Goal: Transaction & Acquisition: Purchase product/service

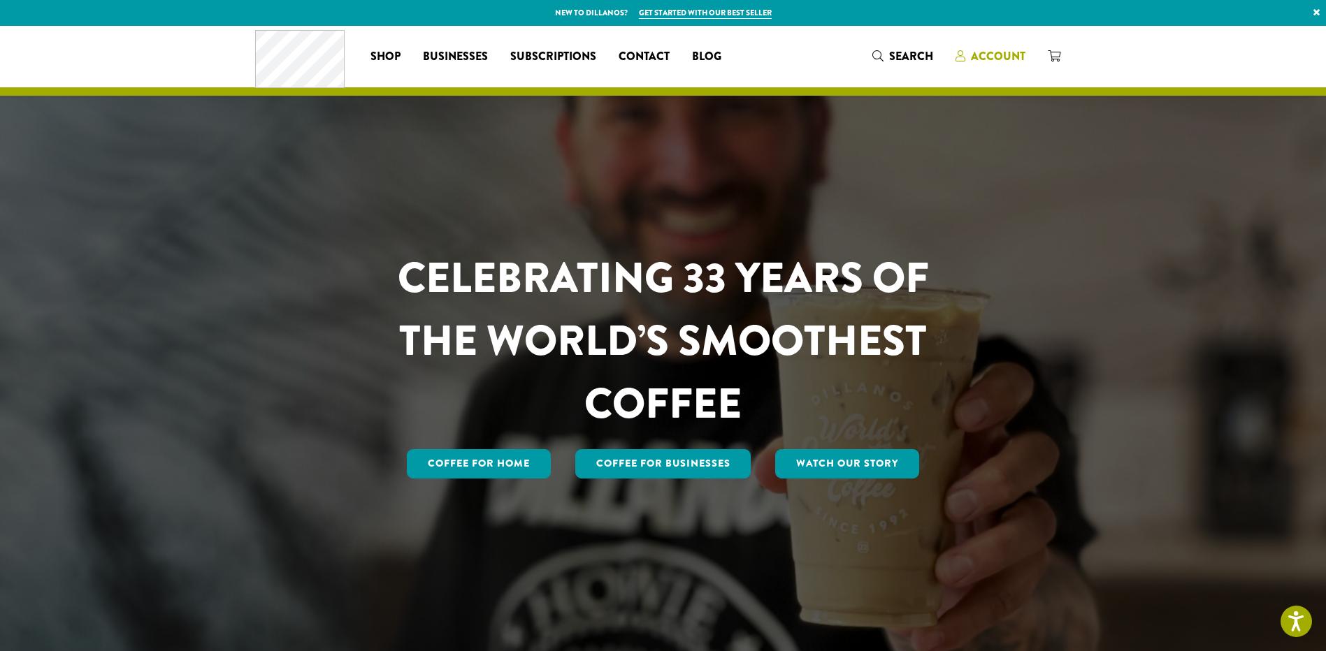
click at [988, 52] on span "Account" at bounding box center [998, 56] width 55 height 16
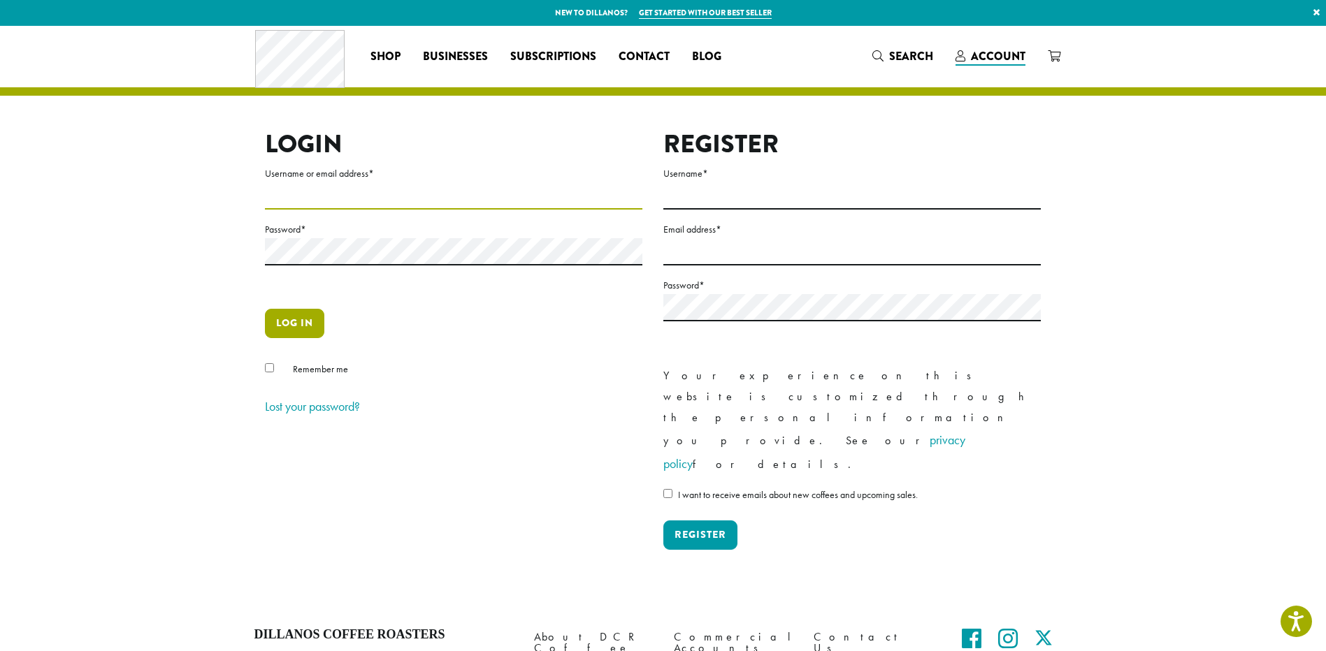
type input "**********"
click at [289, 322] on button "Log in" at bounding box center [294, 323] width 59 height 29
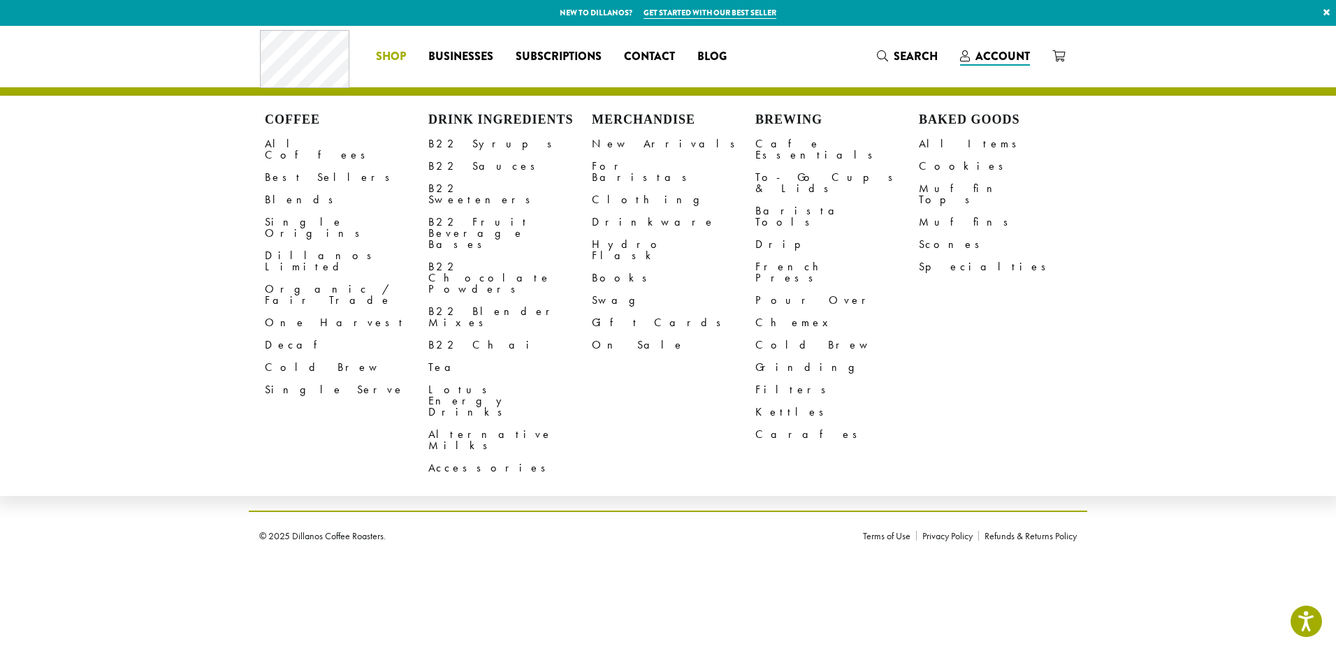
click at [387, 50] on span "Shop" at bounding box center [391, 56] width 30 height 17
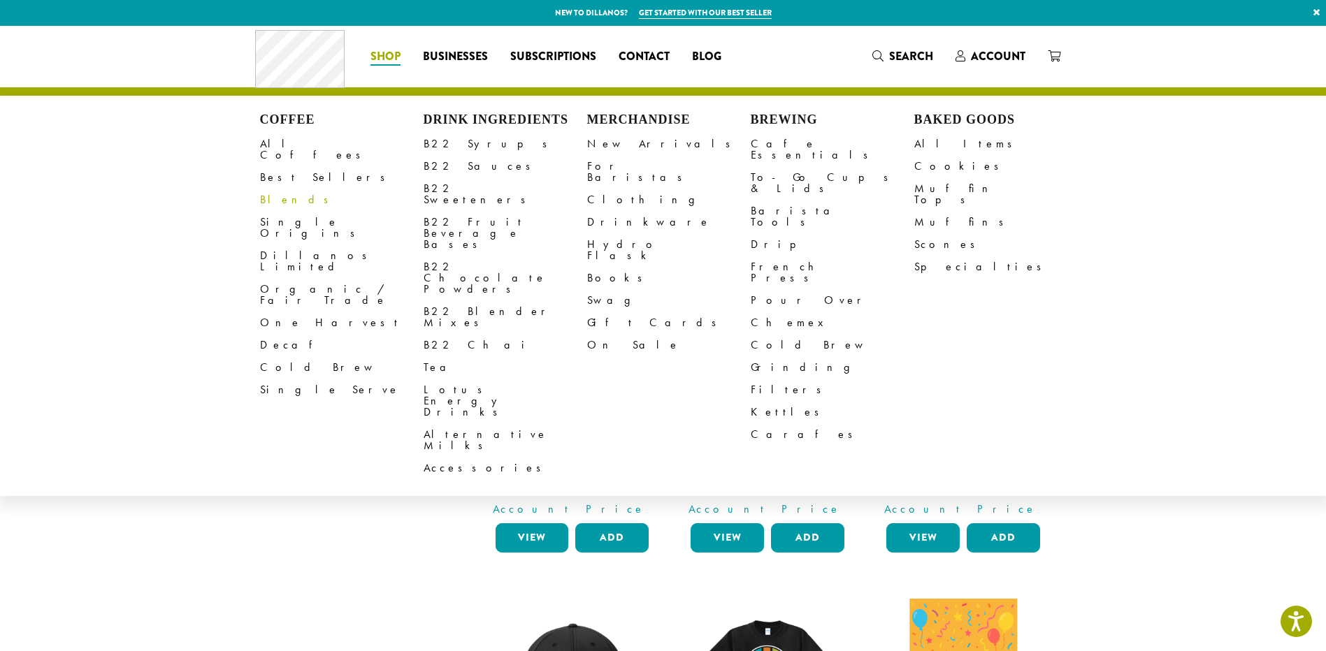
click at [268, 192] on link "Blends" at bounding box center [342, 200] width 164 height 22
click at [276, 189] on link "Blends" at bounding box center [342, 200] width 164 height 22
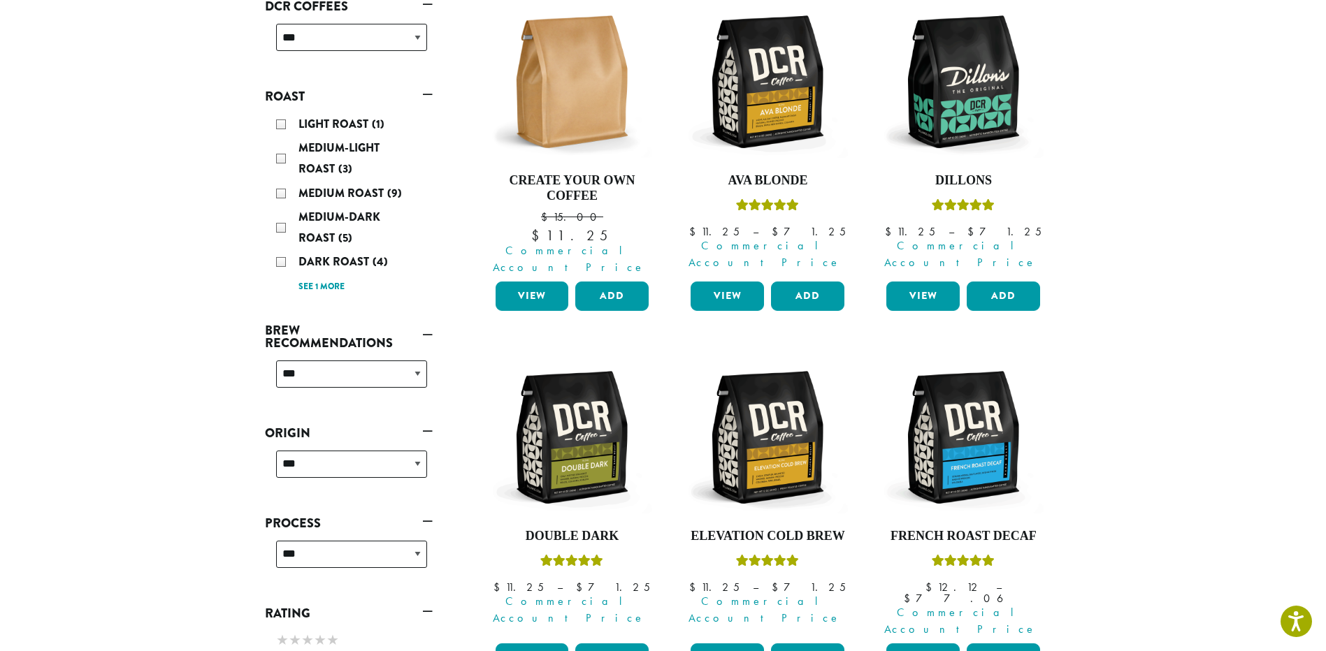
scroll to position [210, 0]
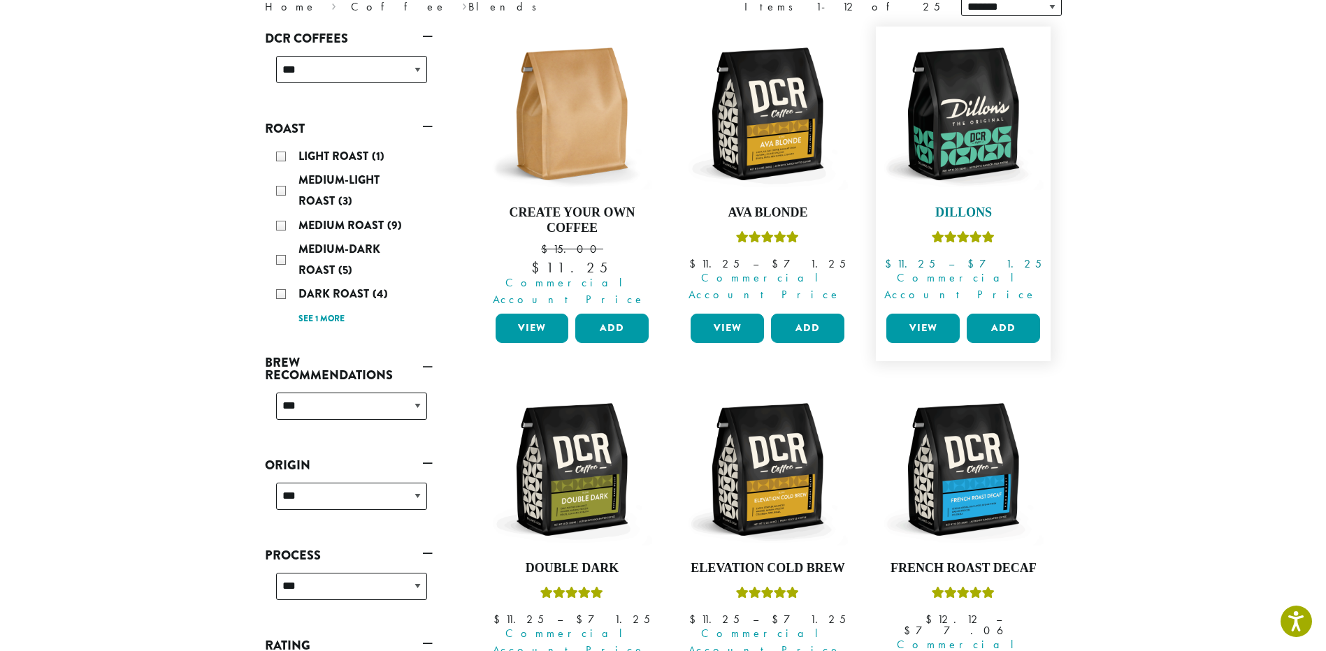
click at [952, 162] on img at bounding box center [963, 114] width 161 height 161
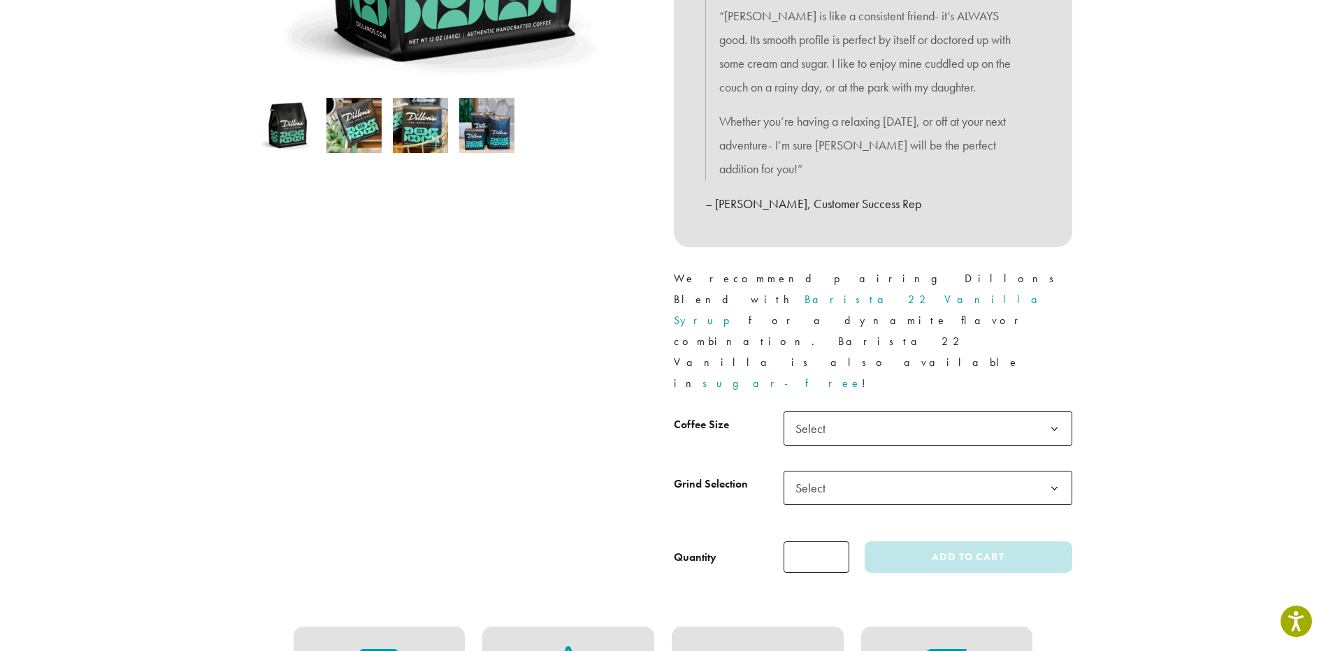
scroll to position [419, 0]
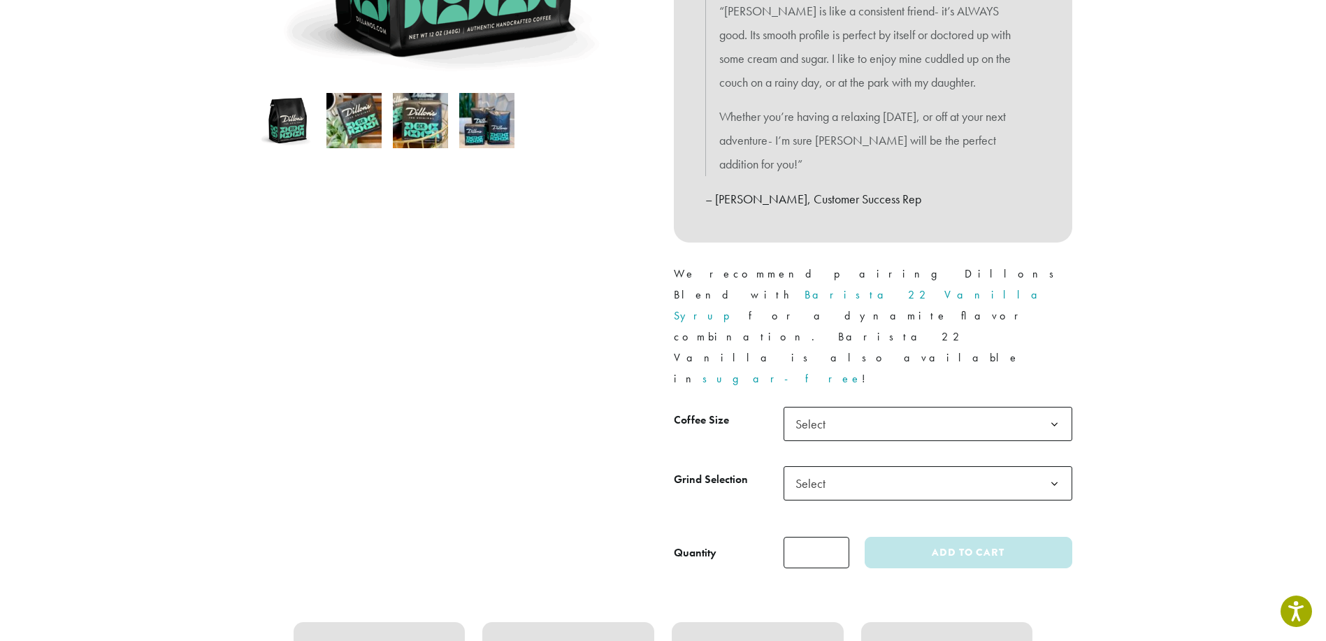
click at [1052, 407] on b at bounding box center [1054, 424] width 34 height 34
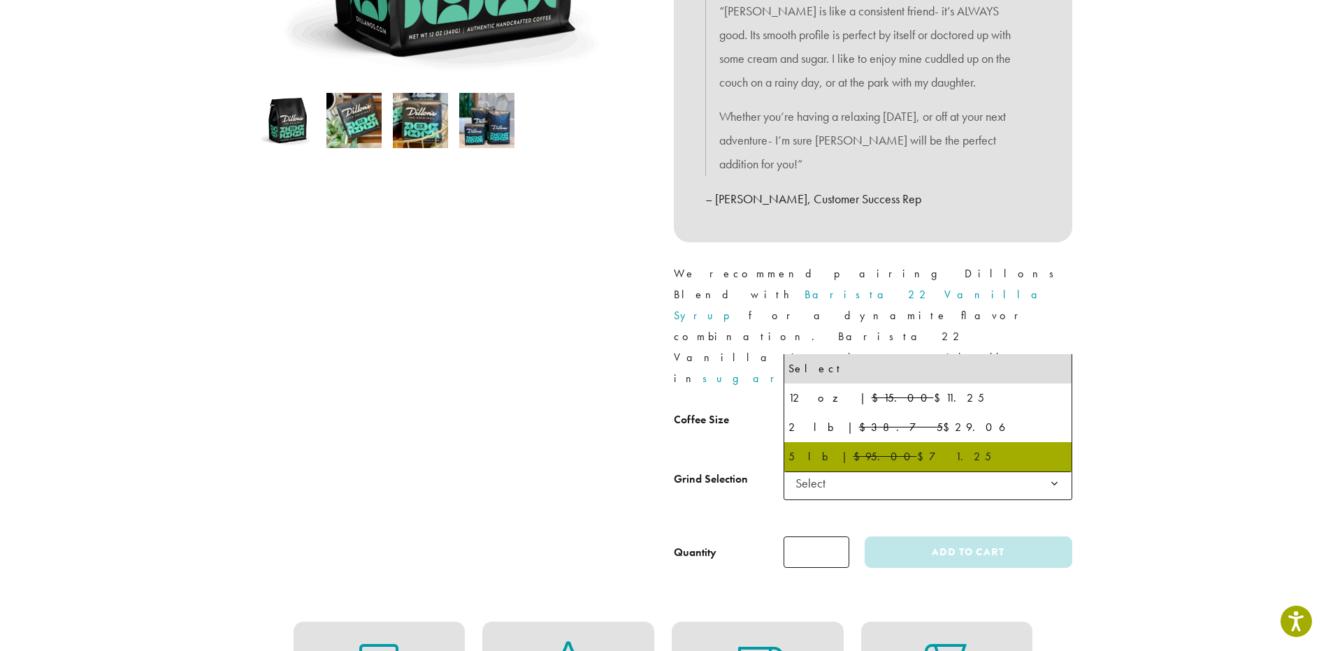
select select "**********"
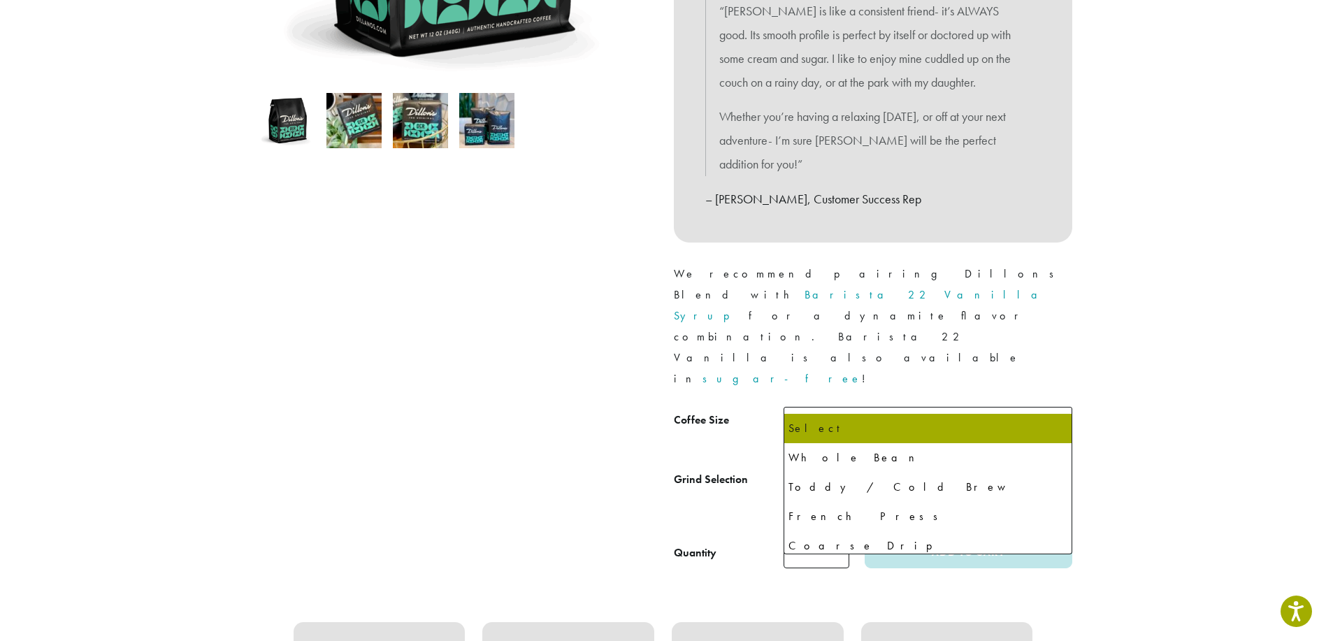
click at [866, 466] on span "Select" at bounding box center [928, 483] width 289 height 34
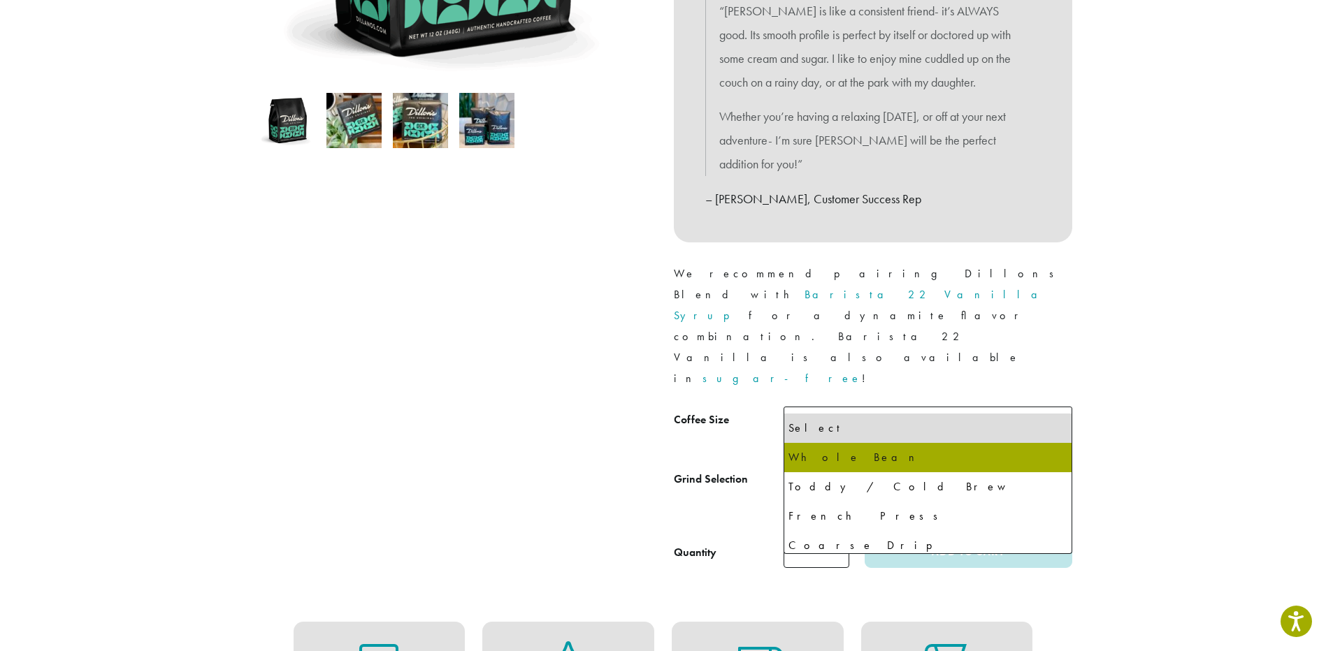
select select "**********"
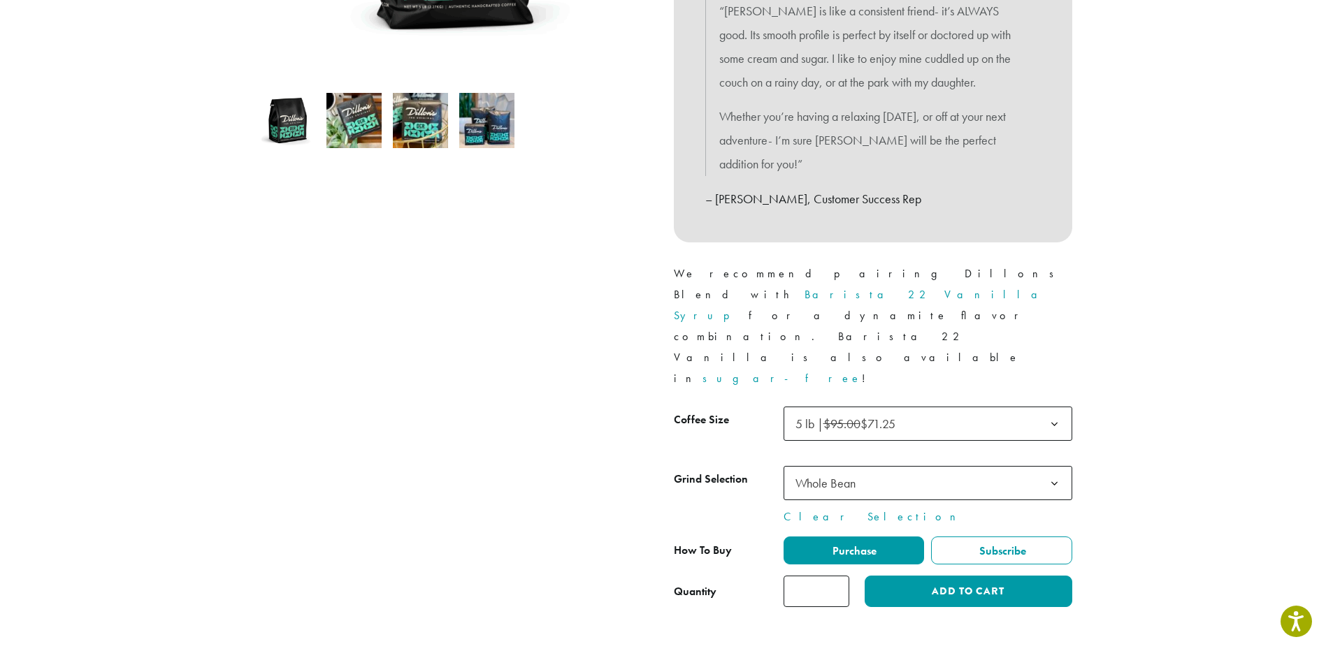
click at [839, 576] on input "*" at bounding box center [817, 591] width 66 height 31
type input "*"
click at [839, 576] on input "*" at bounding box center [817, 591] width 66 height 31
click at [906, 576] on button "Add to cart" at bounding box center [968, 591] width 207 height 31
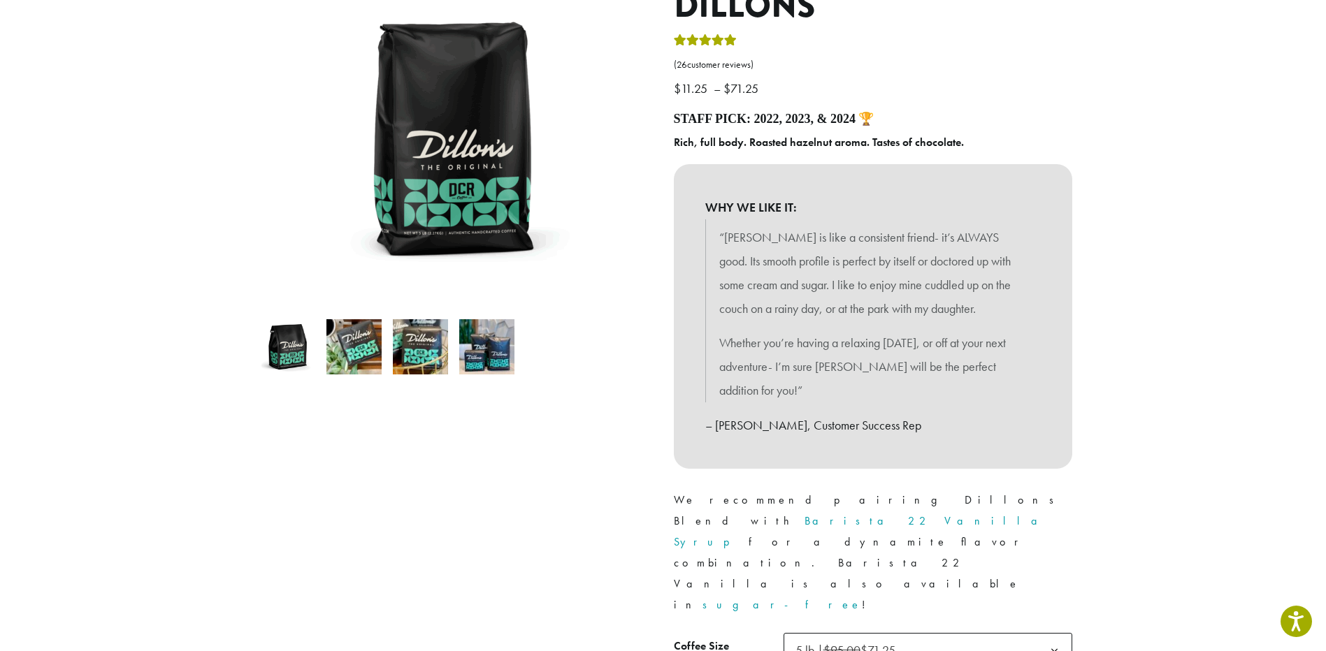
scroll to position [0, 0]
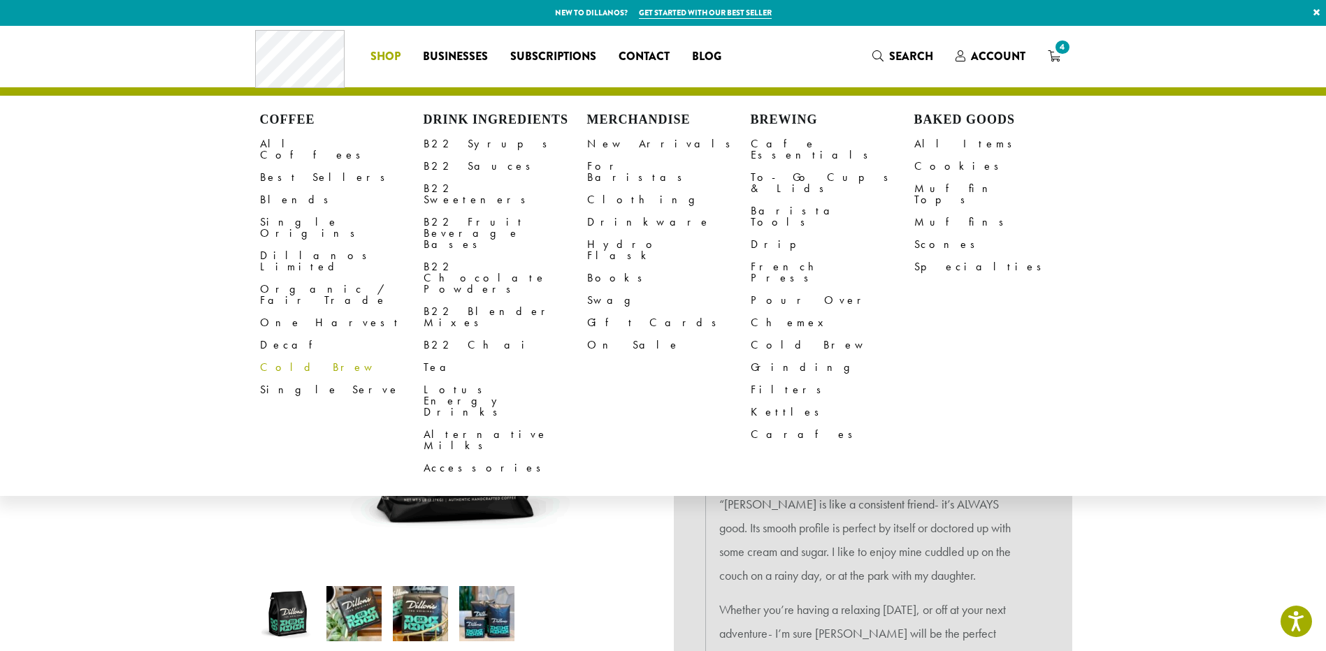
click at [296, 356] on link "Cold Brew" at bounding box center [342, 367] width 164 height 22
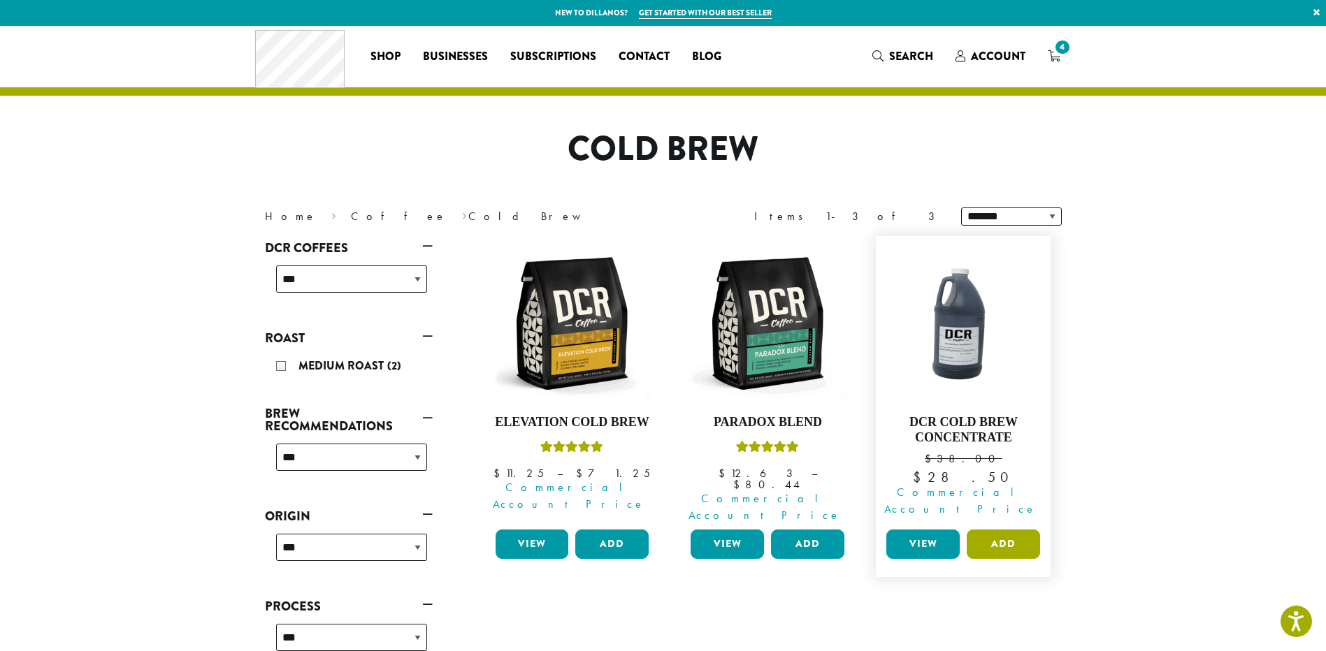
click at [997, 530] on button "Add" at bounding box center [1003, 544] width 73 height 29
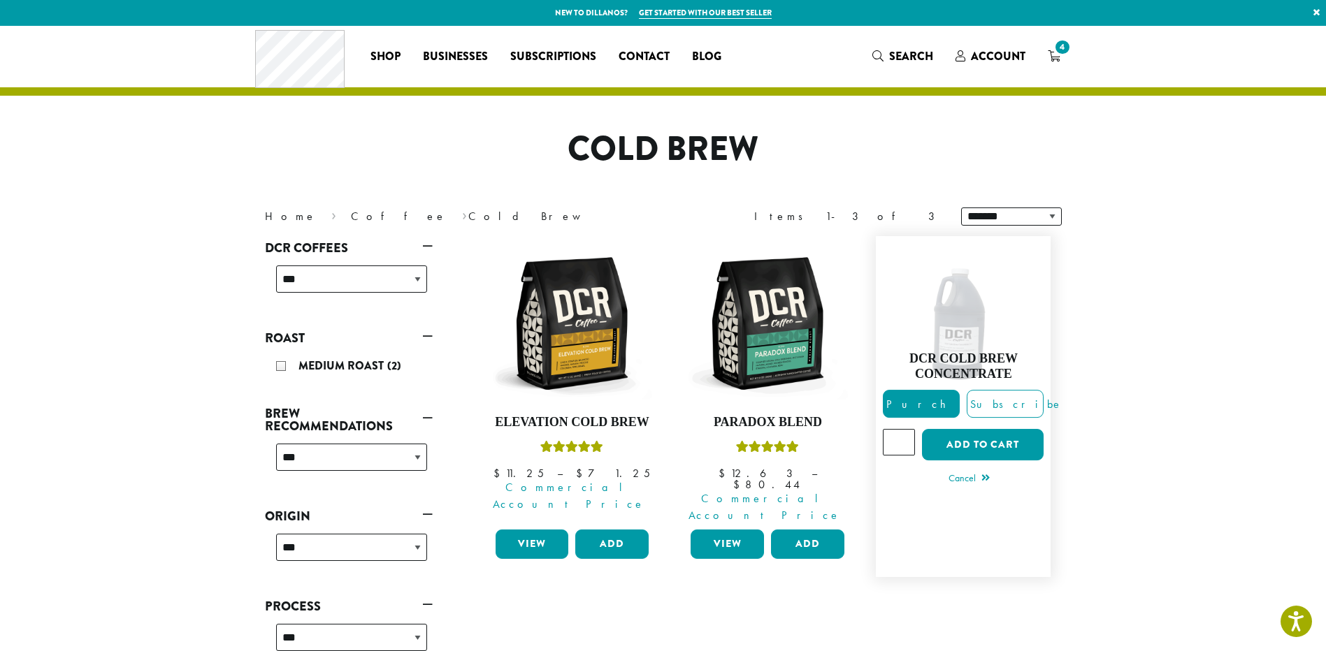
click at [902, 429] on input "*" at bounding box center [899, 442] width 32 height 27
type input "*"
click at [902, 429] on input "*" at bounding box center [899, 442] width 32 height 27
click at [972, 429] on button "Add to cart" at bounding box center [983, 444] width 122 height 31
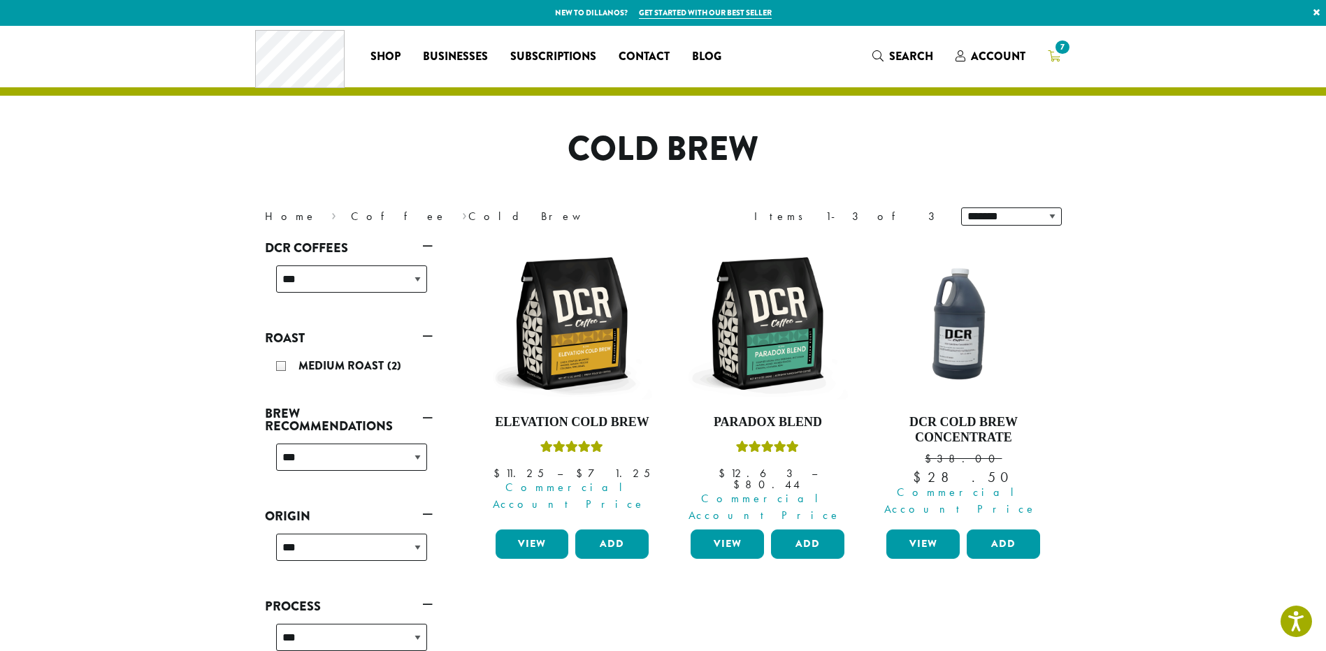
click at [1060, 49] on span "7" at bounding box center [1062, 47] width 19 height 19
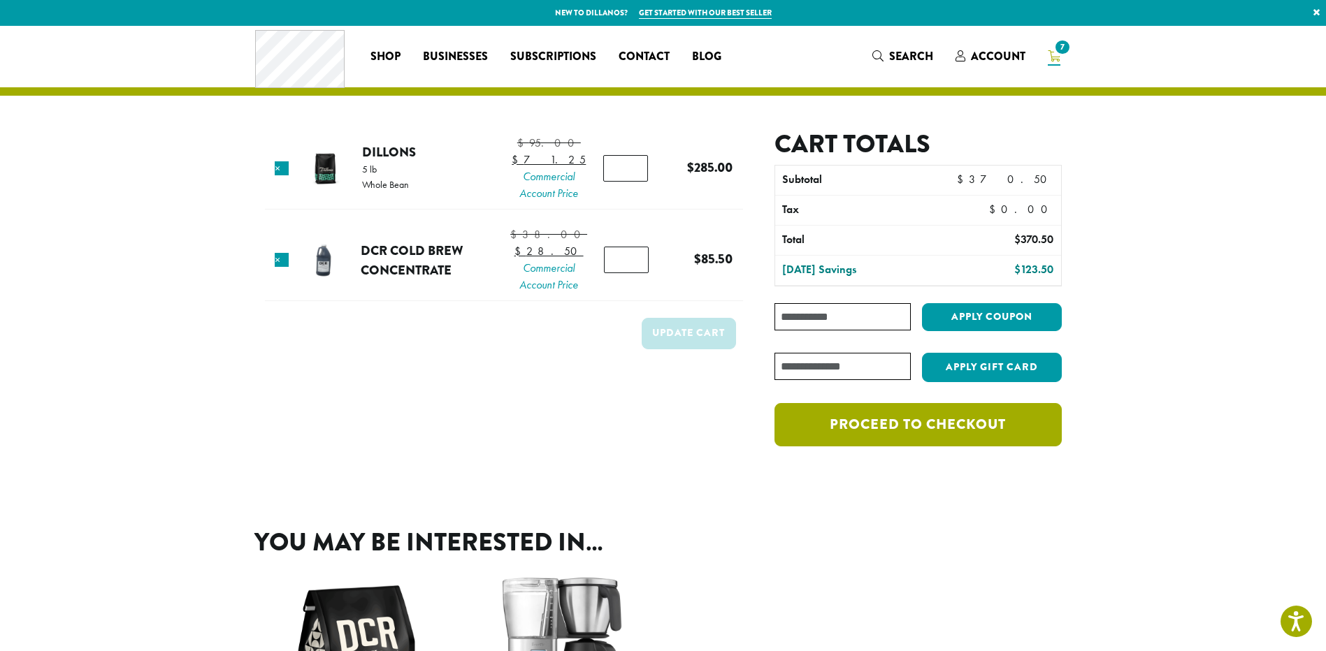
click at [940, 419] on link "Proceed to checkout" at bounding box center [917, 424] width 287 height 43
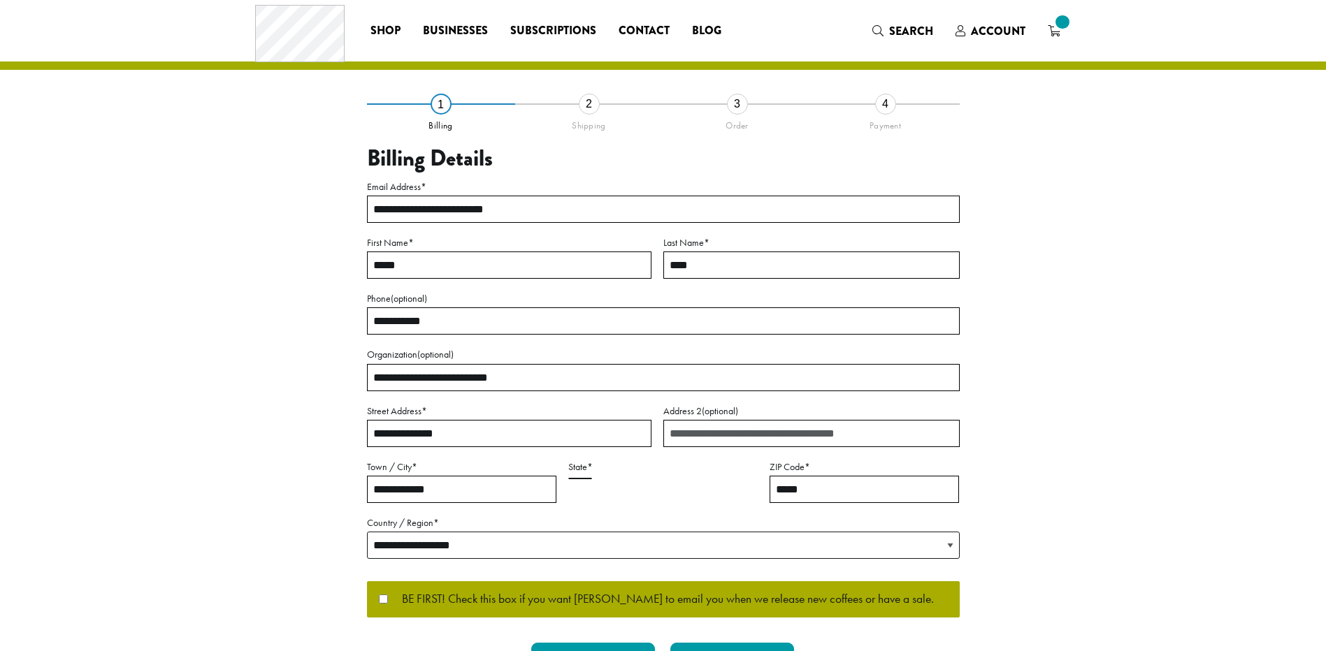
select select "**"
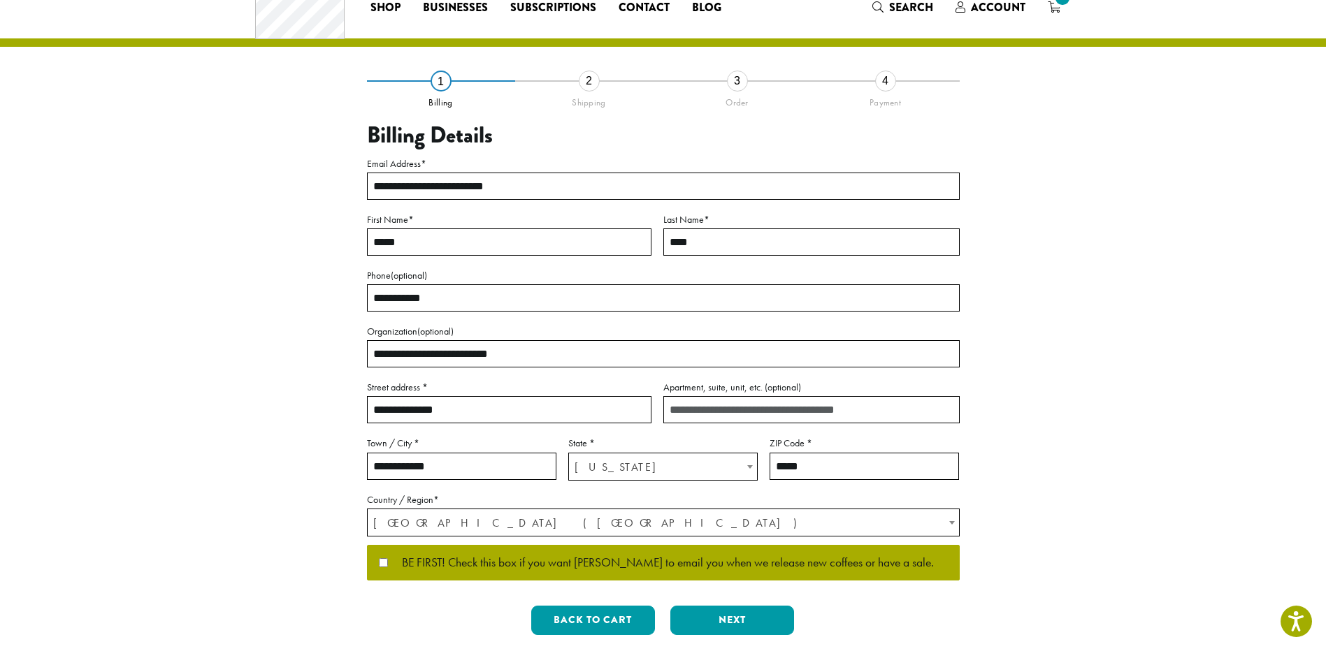
scroll to position [210, 0]
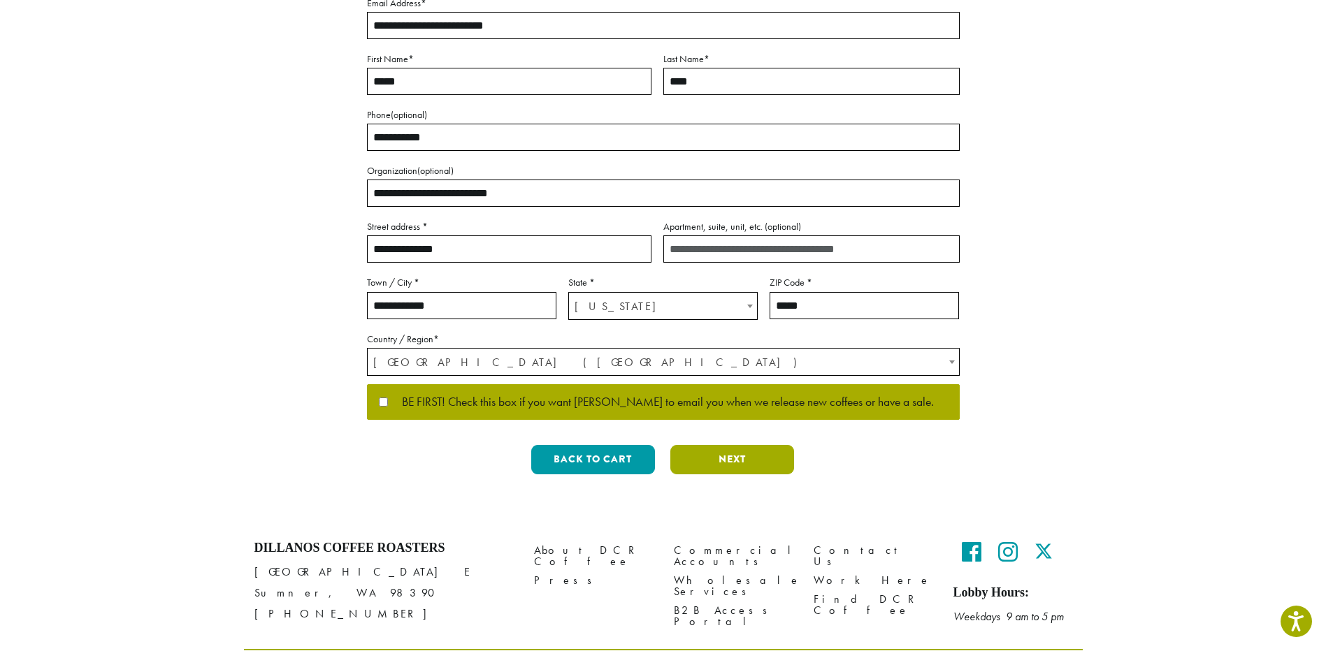
click at [727, 461] on button "Next" at bounding box center [732, 459] width 124 height 29
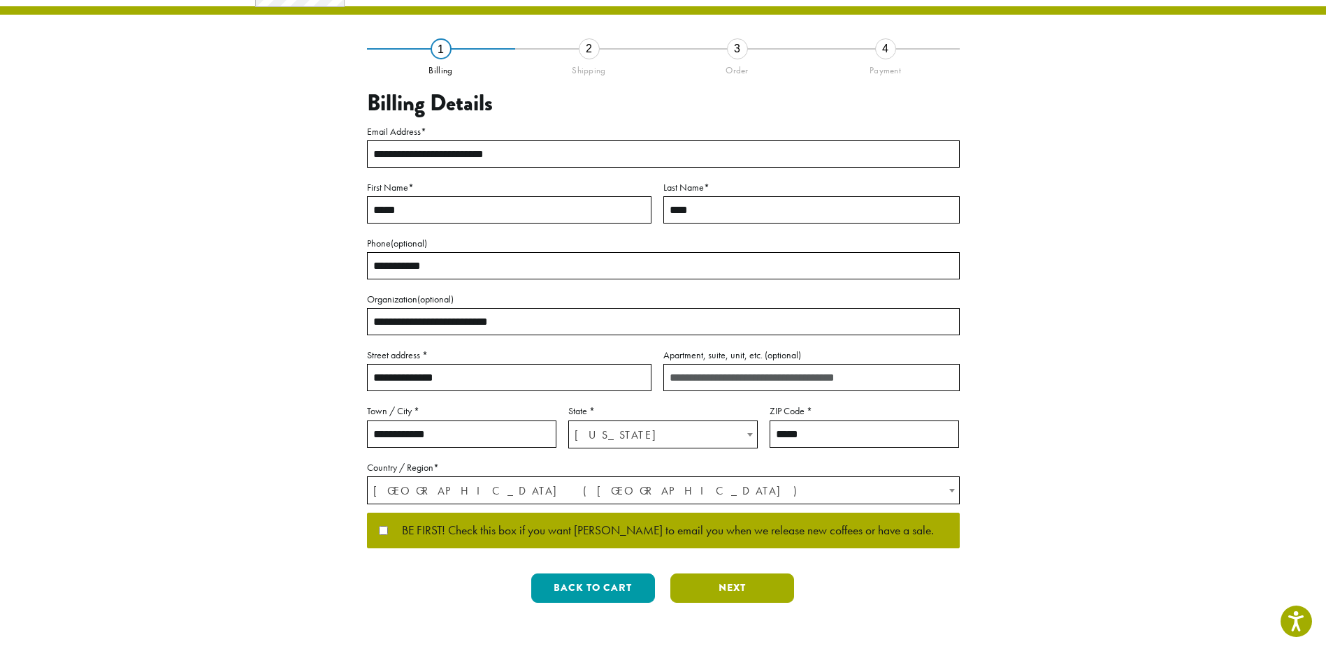
scroll to position [0, 0]
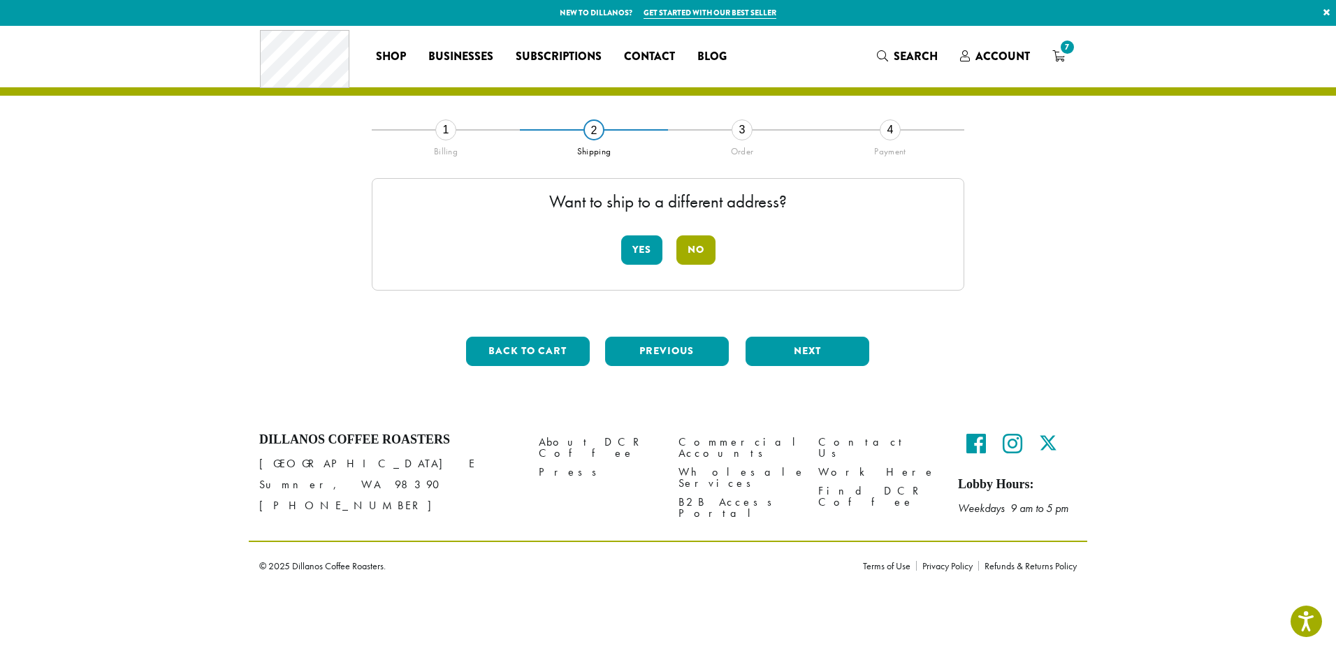
click at [702, 248] on button "No" at bounding box center [696, 250] width 39 height 29
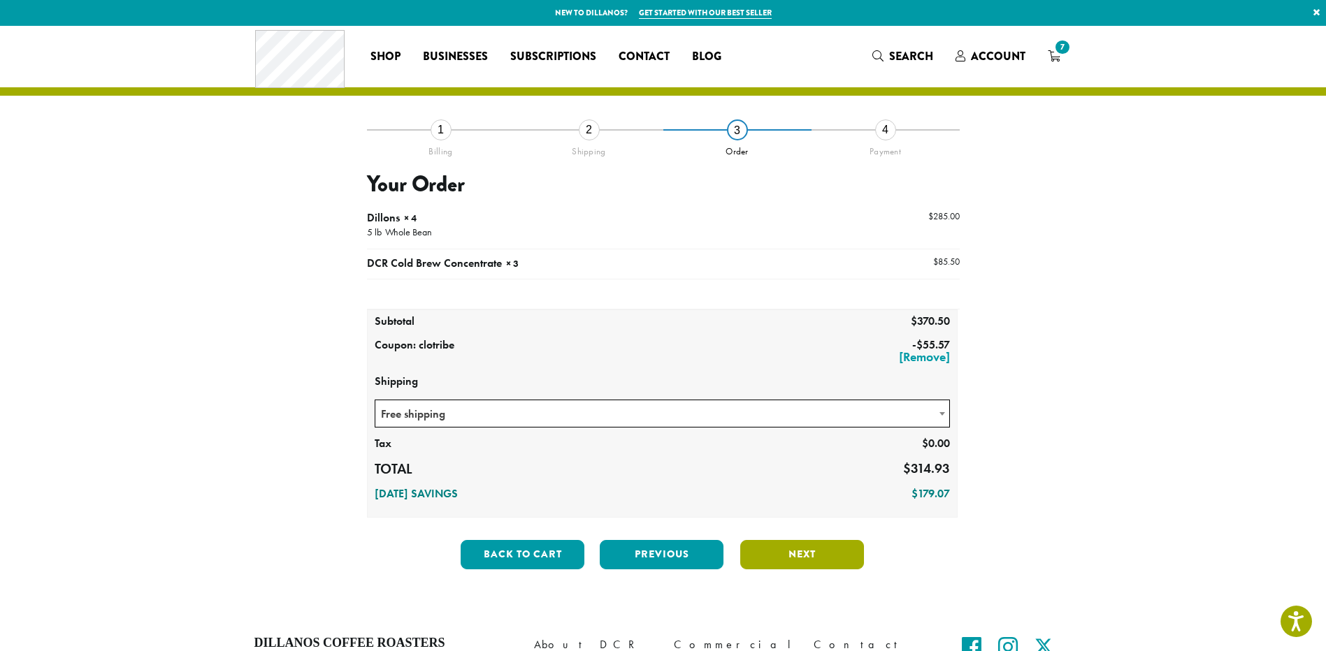
click at [788, 524] on div "**********" at bounding box center [663, 349] width 593 height 357
click at [803, 551] on button "Next" at bounding box center [802, 554] width 124 height 29
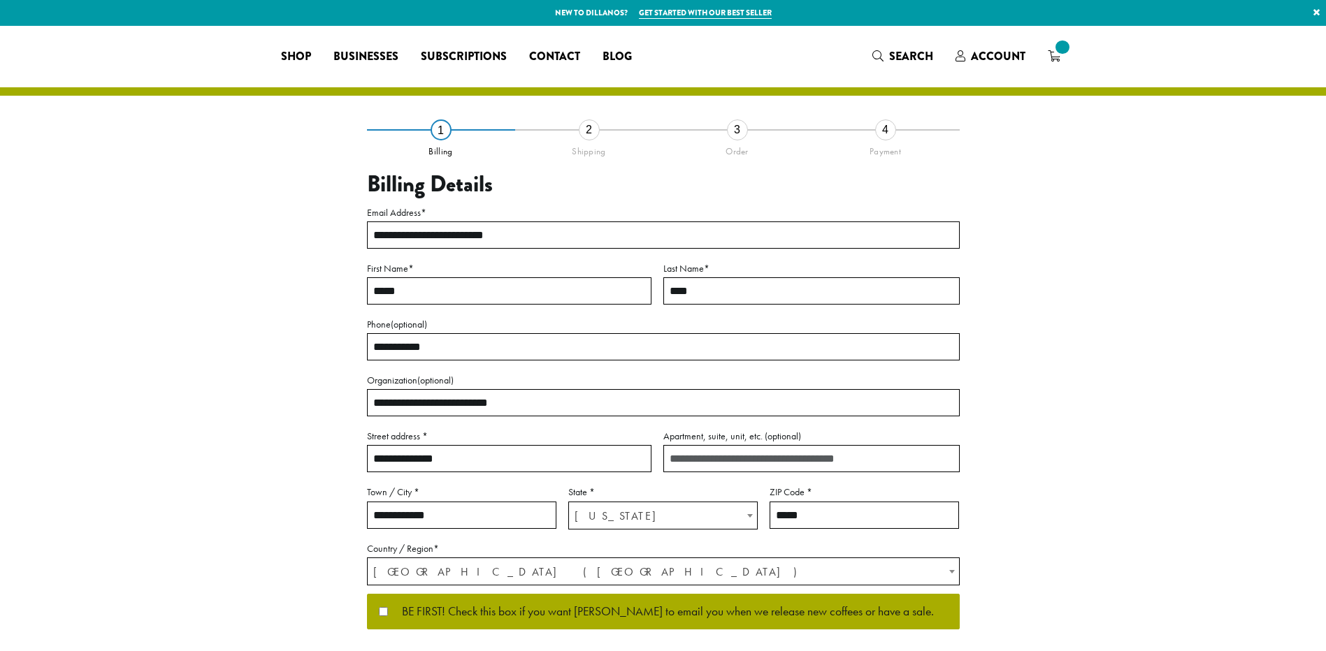
select select "**"
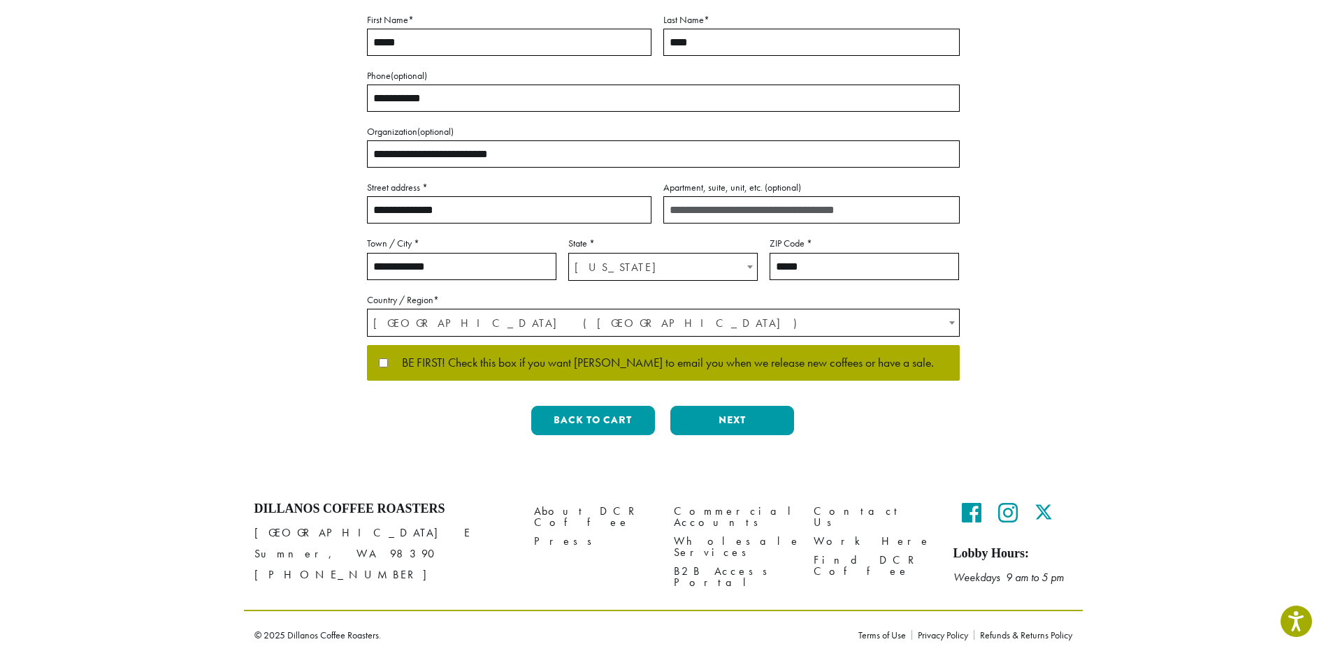
scroll to position [257, 0]
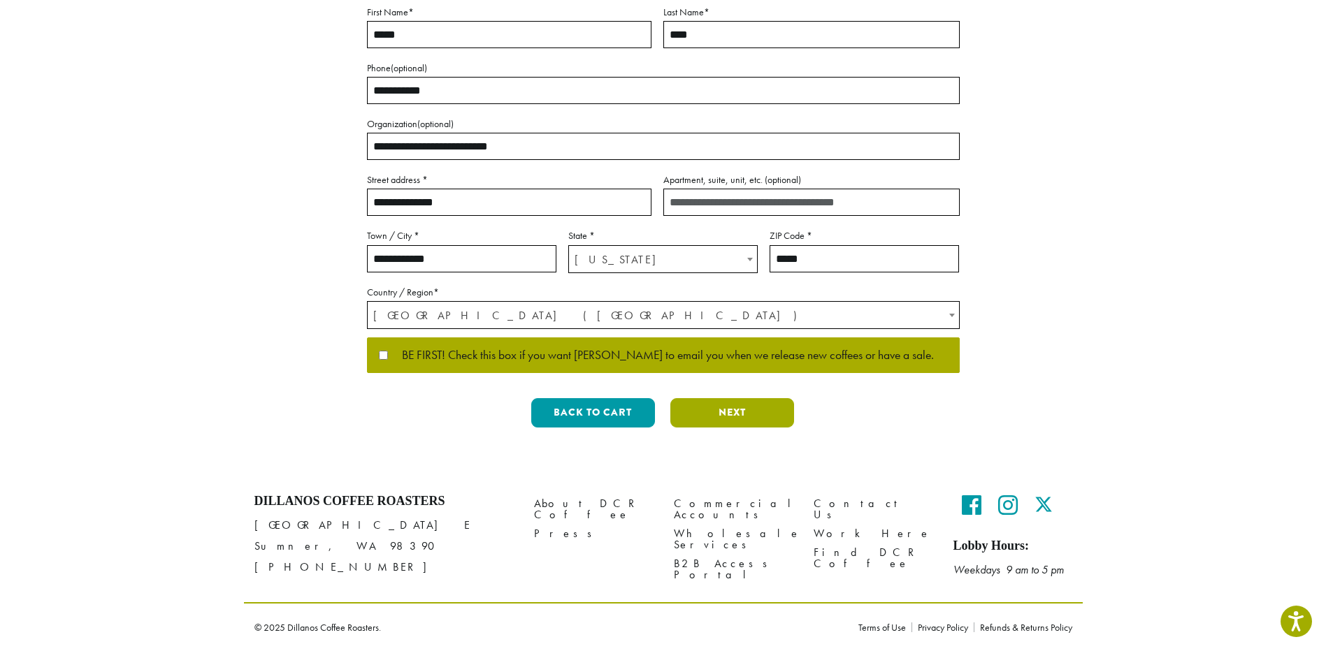
click at [719, 403] on button "Next" at bounding box center [732, 412] width 124 height 29
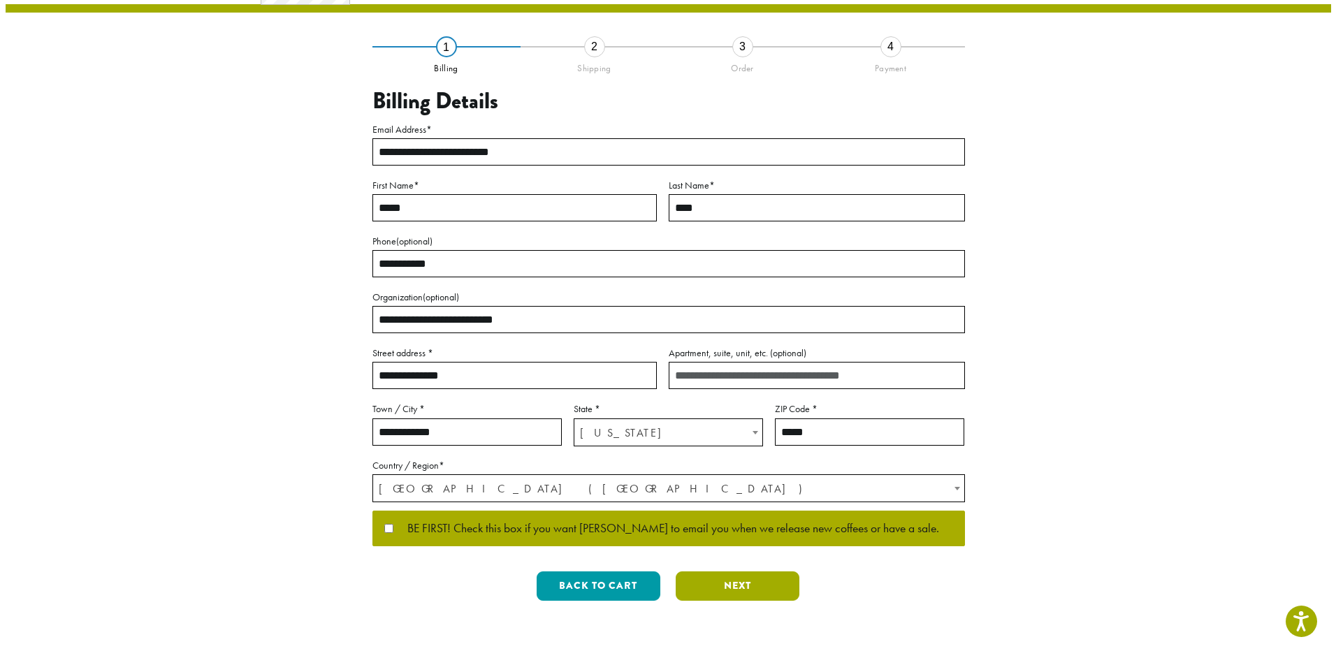
scroll to position [0, 0]
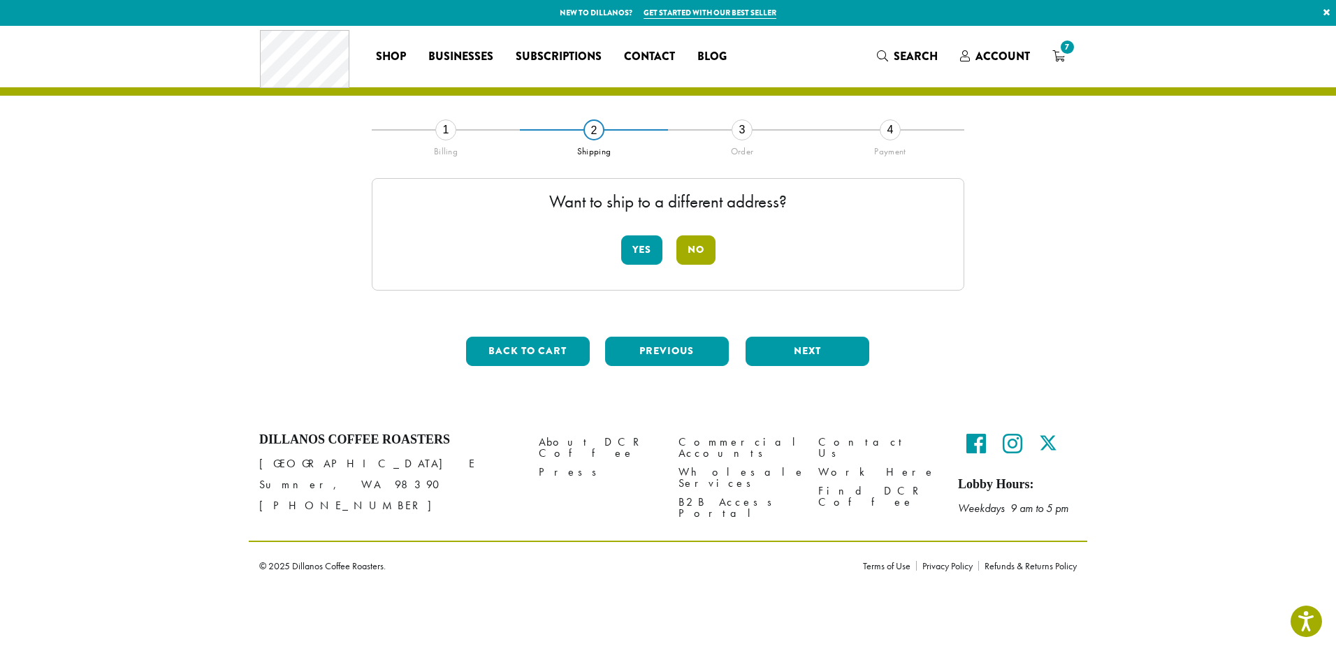
click at [695, 257] on button "No" at bounding box center [696, 250] width 39 height 29
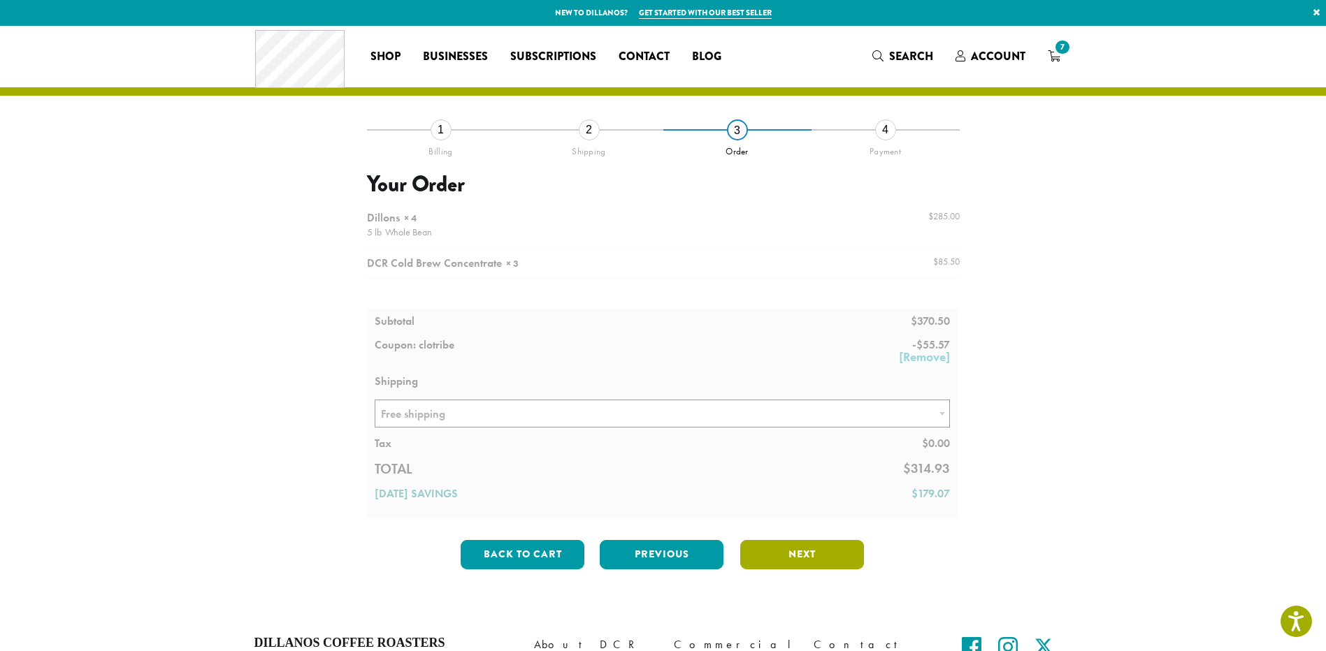
click at [784, 551] on button "Next" at bounding box center [802, 554] width 124 height 29
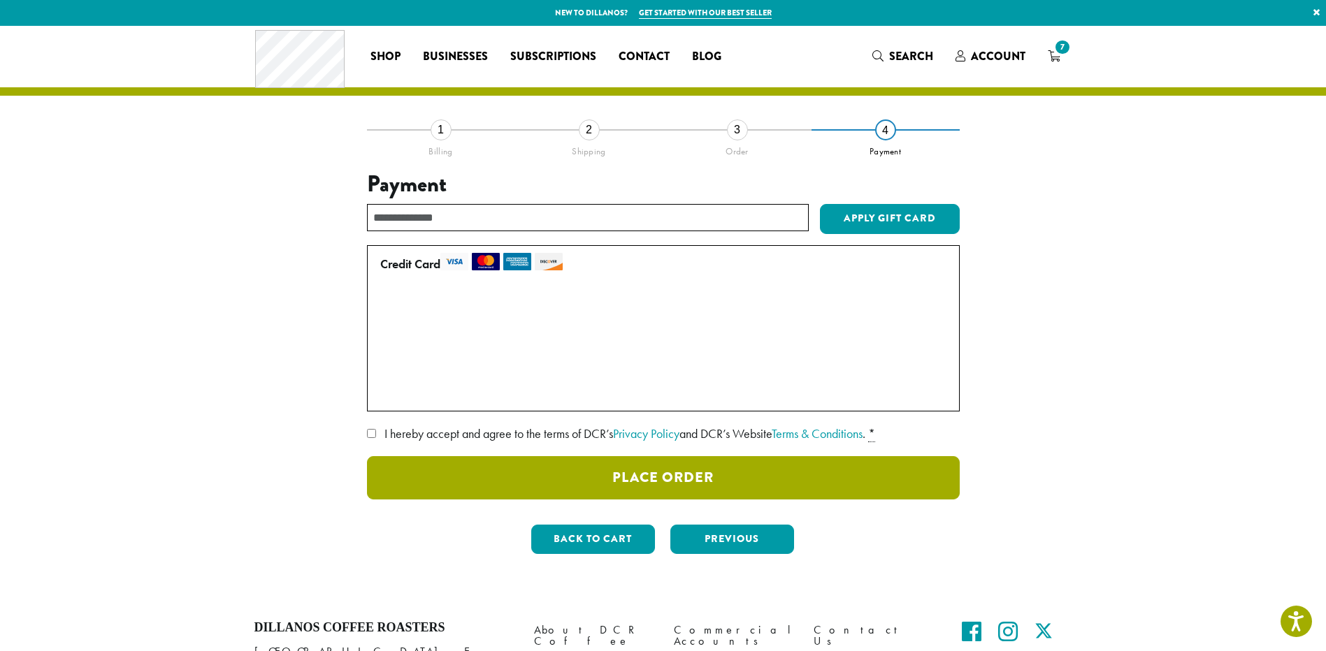
click at [598, 486] on button "Place Order" at bounding box center [663, 477] width 593 height 43
